Goal: Navigation & Orientation: Understand site structure

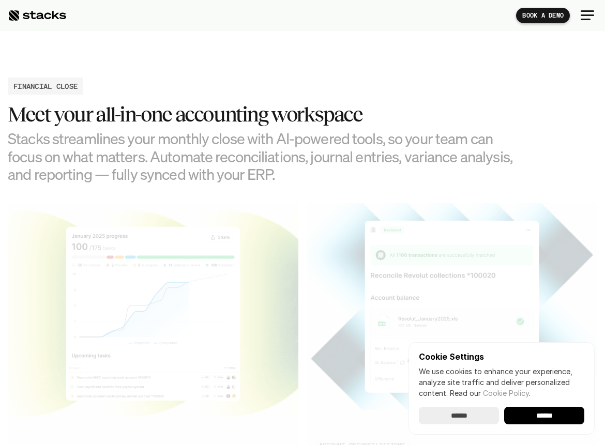
scroll to position [854, 0]
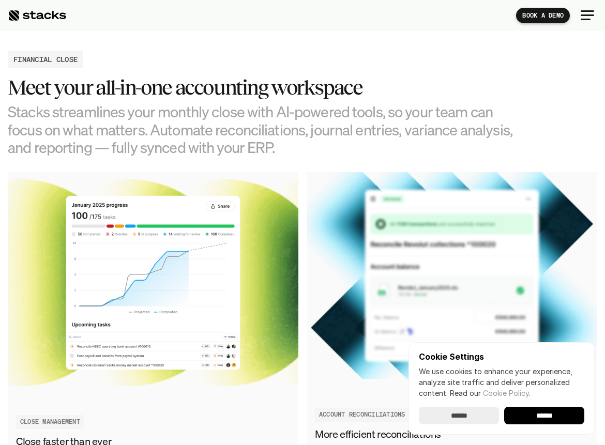
click at [470, 418] on input "******" at bounding box center [459, 416] width 80 height 18
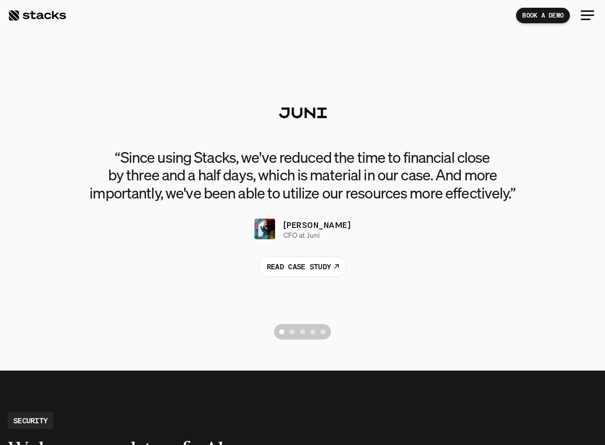
scroll to position [2068, 0]
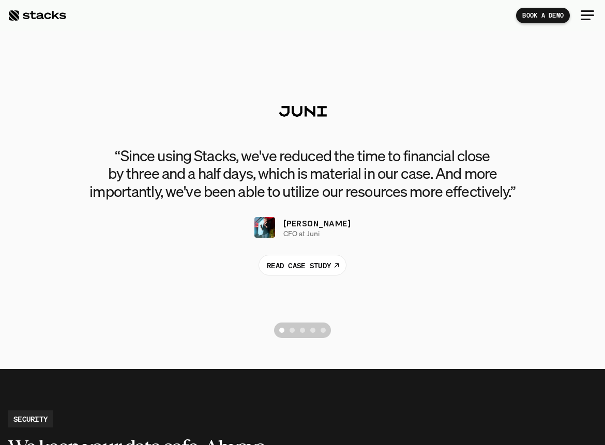
click at [293, 330] on div "Scroll to page 2" at bounding box center [292, 330] width 5 height 5
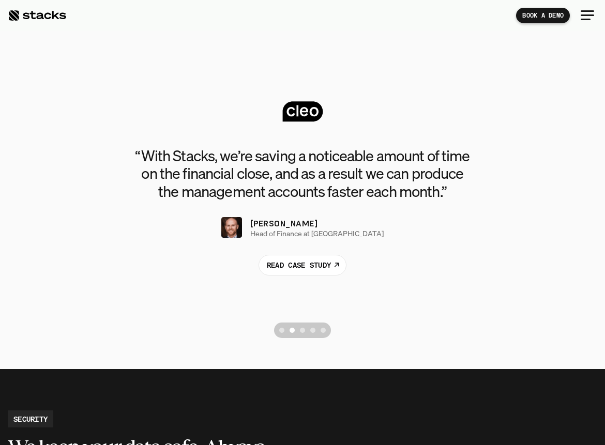
click at [305, 330] on button "Scroll to page 3" at bounding box center [302, 331] width 10 height 16
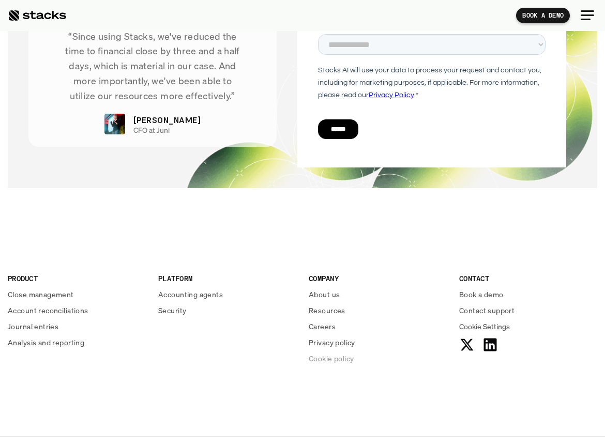
scroll to position [3296, 0]
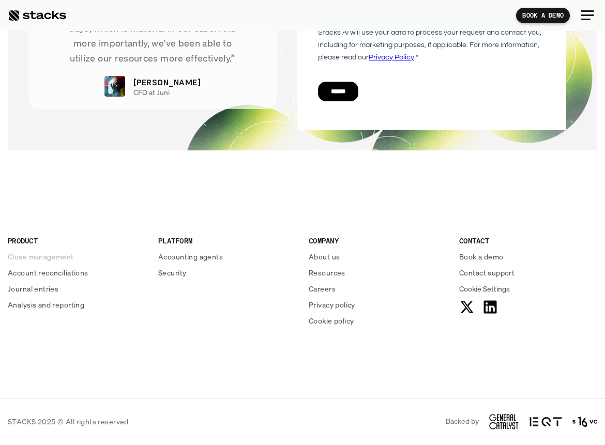
click at [30, 259] on p "Close management" at bounding box center [41, 256] width 66 height 11
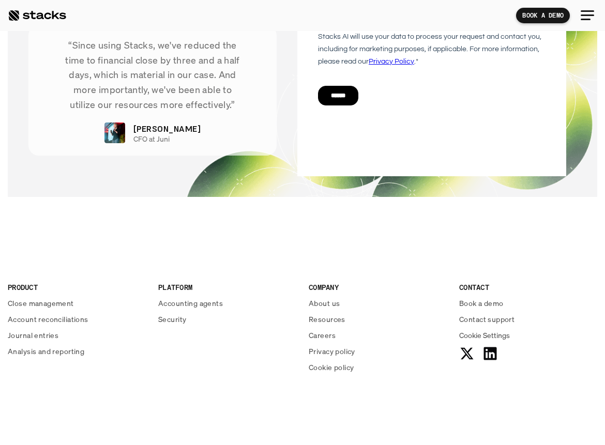
scroll to position [2229, 0]
click at [46, 331] on p "Journal entries" at bounding box center [33, 334] width 51 height 11
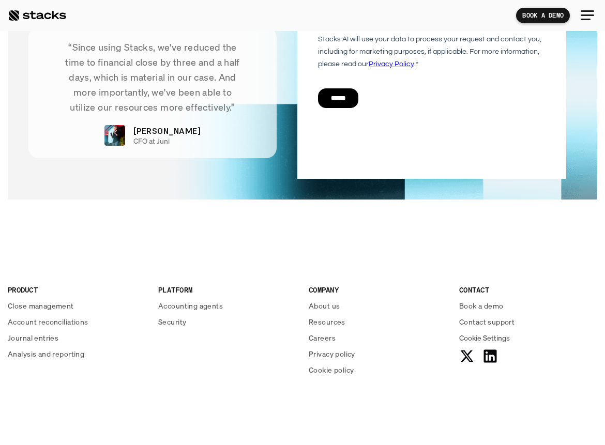
scroll to position [1908, 0]
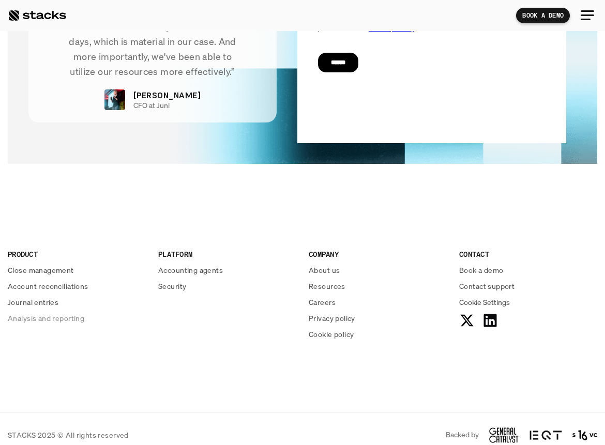
click at [43, 313] on p "Analysis and reporting" at bounding box center [46, 318] width 77 height 11
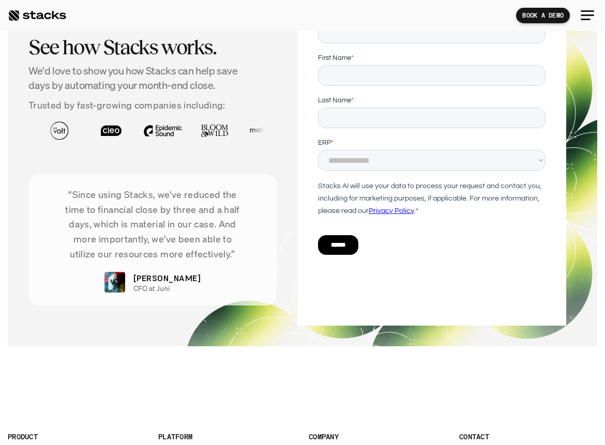
scroll to position [2717, 0]
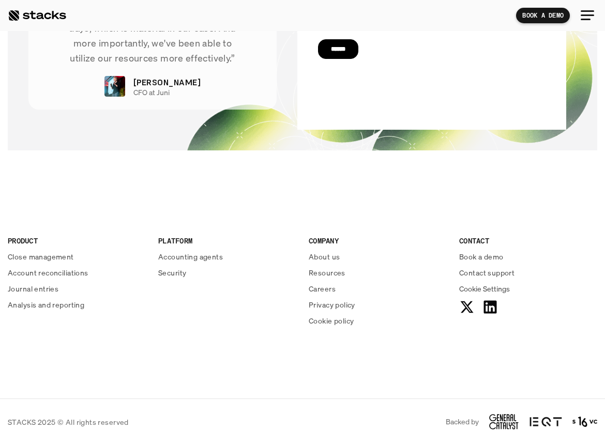
click at [325, 288] on p "Careers" at bounding box center [322, 288] width 27 height 11
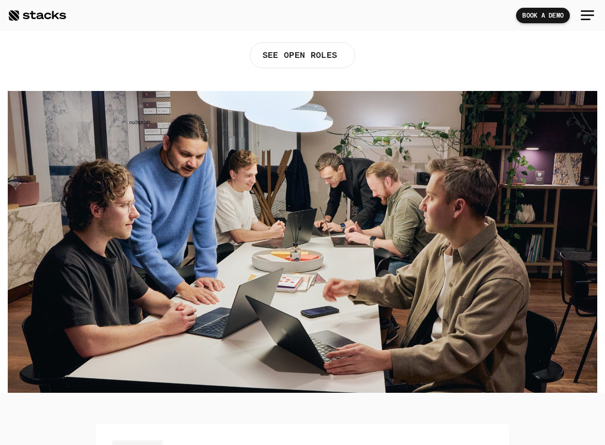
scroll to position [152, 0]
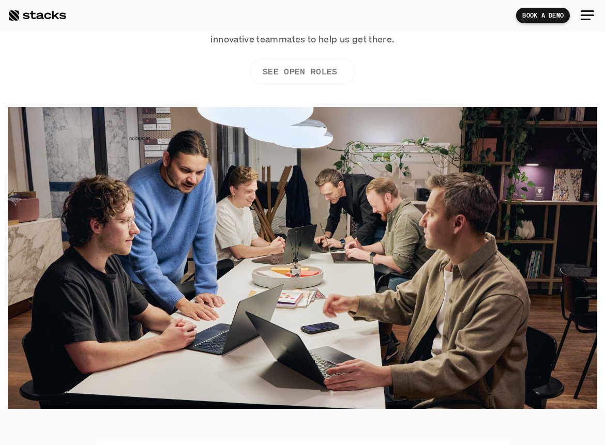
click at [317, 74] on p "SEE OPEN ROLES" at bounding box center [300, 71] width 74 height 15
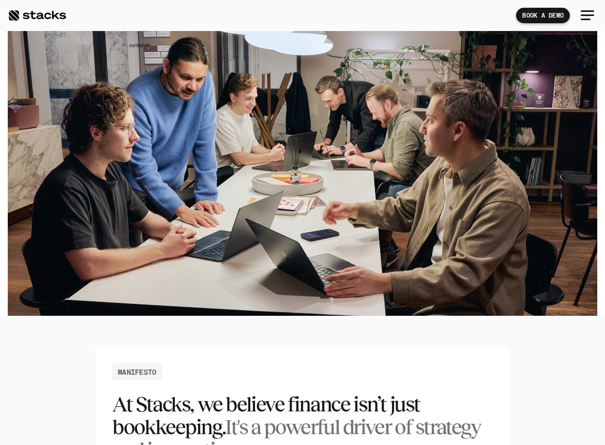
scroll to position [224, 0]
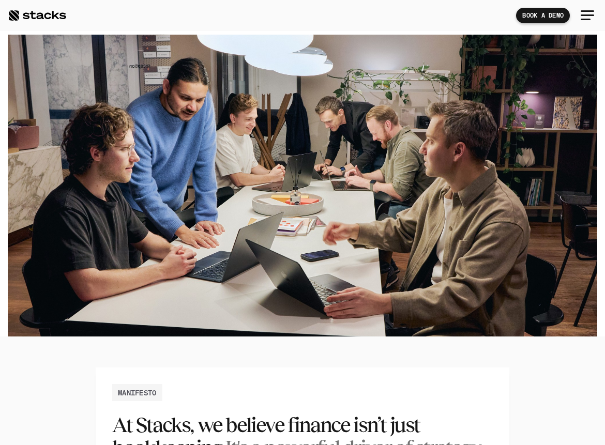
click at [42, 15] on div at bounding box center [37, 15] width 58 height 12
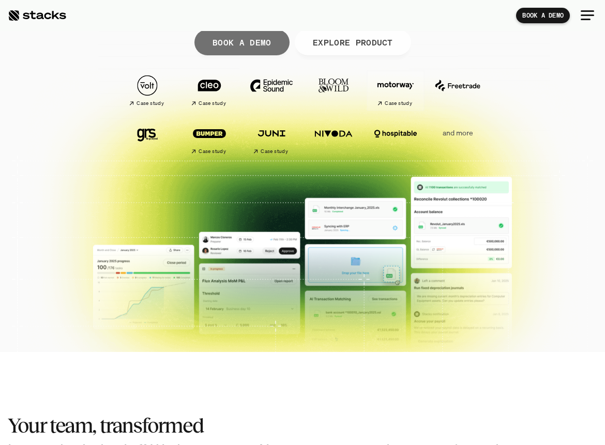
scroll to position [169, 0]
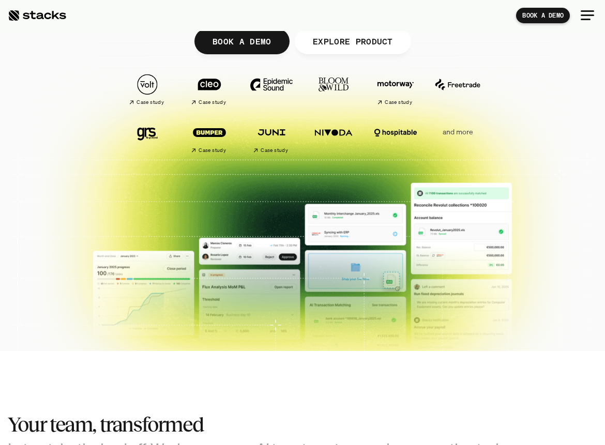
click at [452, 132] on p "and more" at bounding box center [457, 132] width 57 height 9
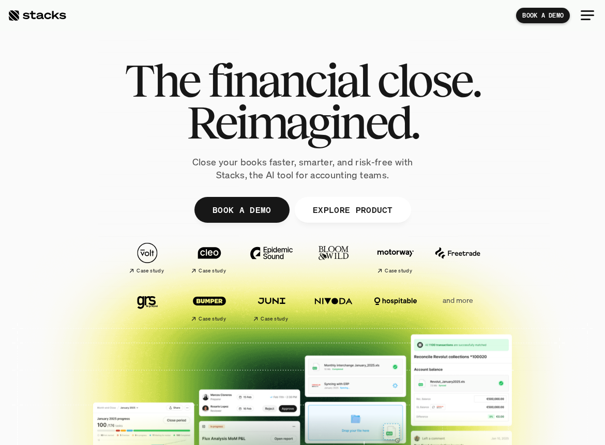
click at [589, 14] on div at bounding box center [587, 15] width 25 height 25
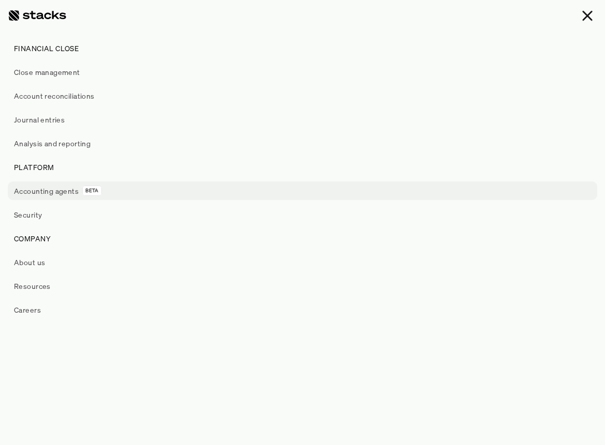
click at [57, 190] on p "Accounting agents" at bounding box center [46, 191] width 65 height 11
